Goal: Transaction & Acquisition: Purchase product/service

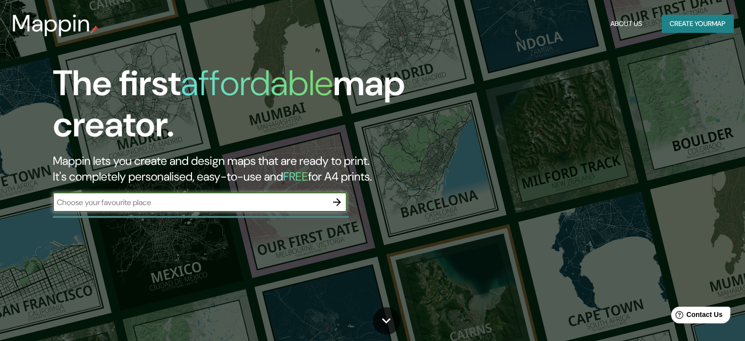
click at [277, 206] on input "text" at bounding box center [190, 202] width 274 height 11
type input "piura"
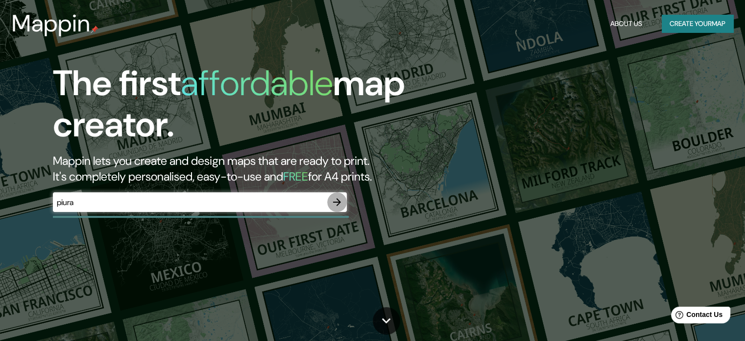
click at [338, 196] on icon "button" at bounding box center [337, 202] width 12 height 12
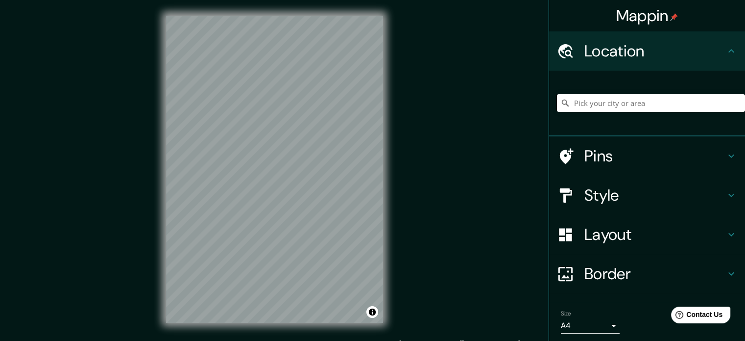
click at [597, 105] on input "Pick your city or area" at bounding box center [651, 103] width 188 height 18
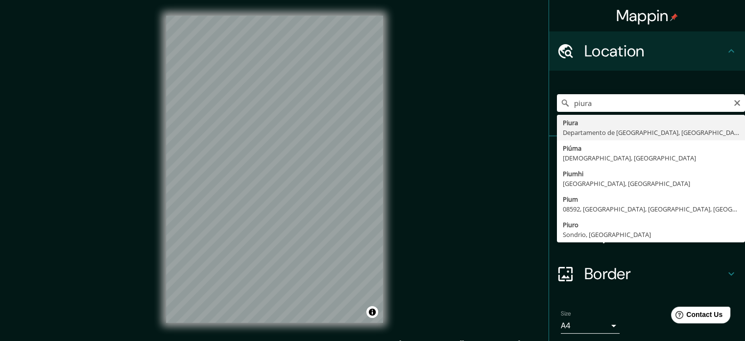
type input "Piura, [GEOGRAPHIC_DATA], [GEOGRAPHIC_DATA]"
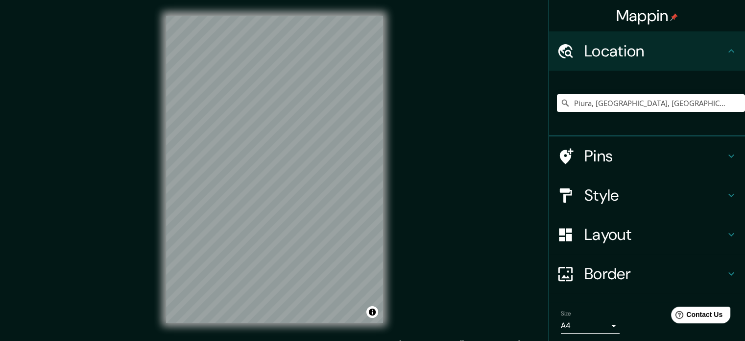
click at [524, 282] on div "Mappin Location [GEOGRAPHIC_DATA], [GEOGRAPHIC_DATA], [GEOGRAPHIC_DATA] [GEOGRA…" at bounding box center [372, 177] width 745 height 354
click at [596, 189] on h4 "Style" at bounding box center [655, 195] width 141 height 20
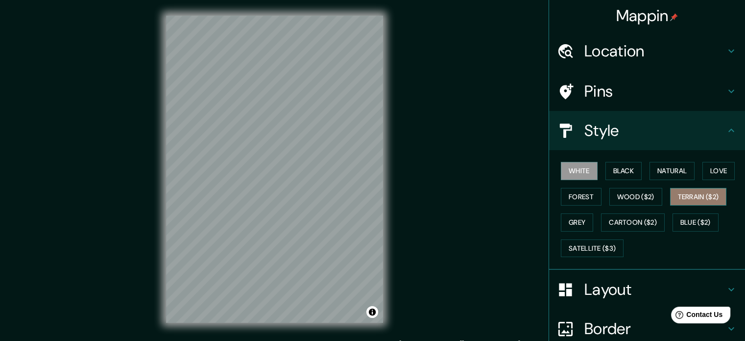
click at [690, 199] on button "Terrain ($2)" at bounding box center [698, 197] width 57 height 18
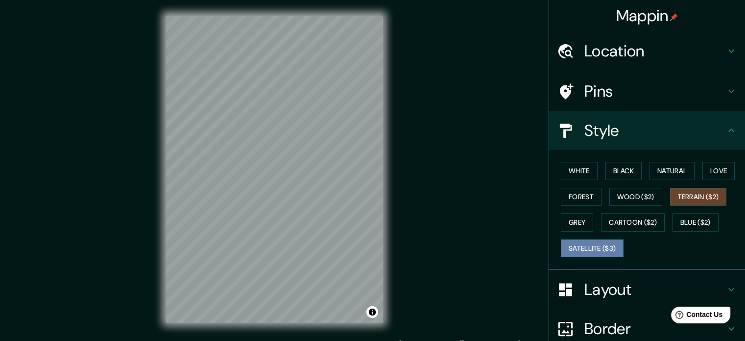
click at [590, 239] on button "Satellite ($3)" at bounding box center [592, 248] width 63 height 18
